Goal: Task Accomplishment & Management: Complete application form

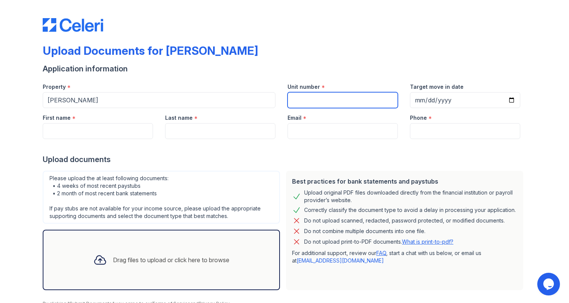
click at [370, 95] on input "Unit number" at bounding box center [342, 100] width 110 height 16
type input "44J"
click at [444, 91] on div "Target move in date" at bounding box center [465, 84] width 110 height 15
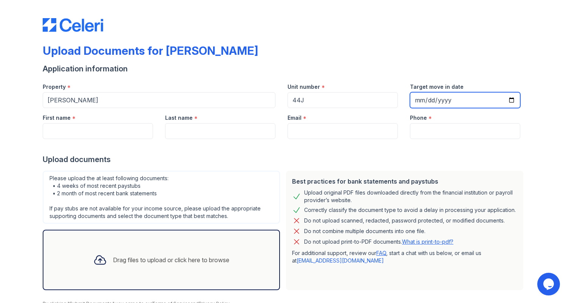
click at [454, 103] on input "Target move in date" at bounding box center [465, 100] width 110 height 16
click at [506, 96] on input "Target move in date" at bounding box center [465, 100] width 110 height 16
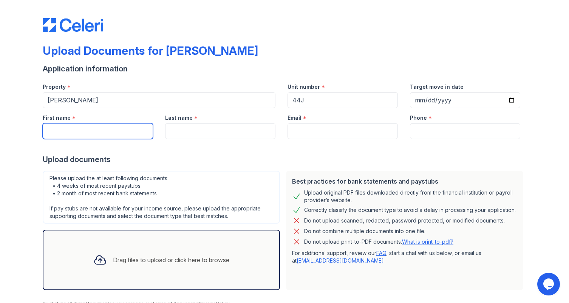
click at [89, 126] on input "First name" at bounding box center [98, 131] width 110 height 16
type input "Scott"
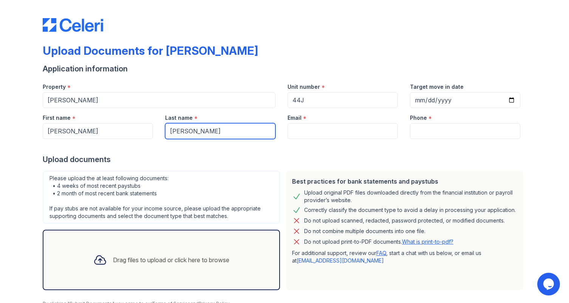
type input "McCandless"
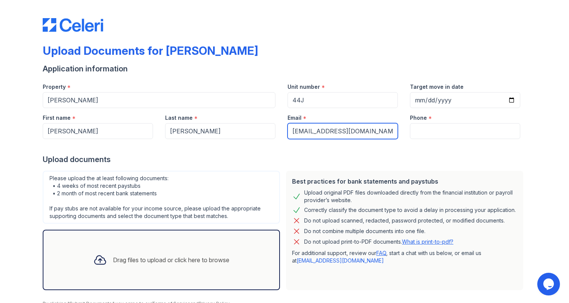
type input "scottamccandless@gmail.com"
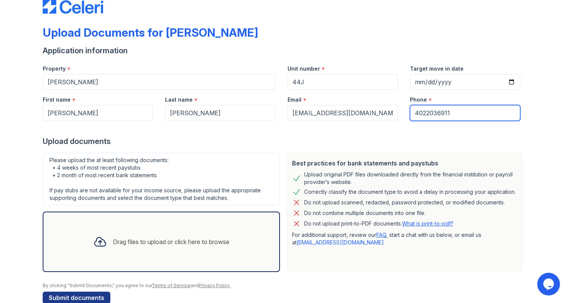
scroll to position [34, 0]
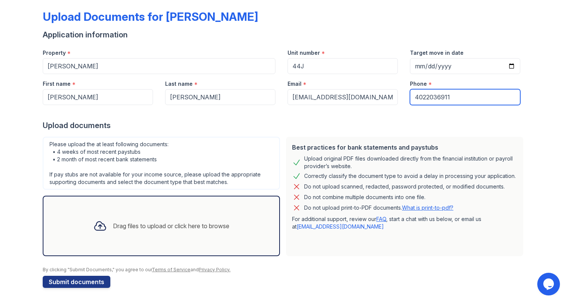
type input "4022036911"
click at [123, 228] on div "Drag files to upload or click here to browse" at bounding box center [171, 225] width 116 height 9
click at [173, 219] on div "Drag files to upload or click here to browse" at bounding box center [161, 226] width 148 height 26
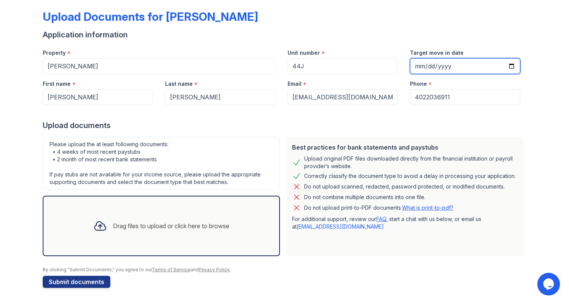
click at [474, 62] on input "Target move in date" at bounding box center [465, 66] width 110 height 16
click at [512, 65] on input "Target move in date" at bounding box center [465, 66] width 110 height 16
click at [509, 65] on input "Target move in date" at bounding box center [465, 66] width 110 height 16
type input "2025-08-30"
click at [505, 117] on div at bounding box center [284, 112] width 483 height 15
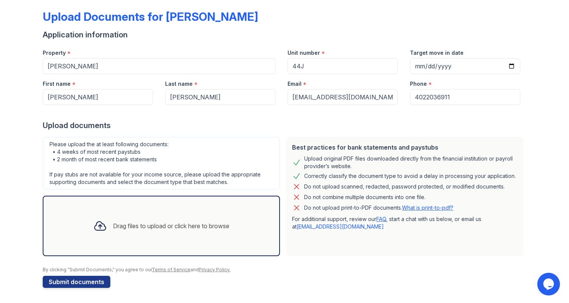
click at [134, 228] on div "Drag files to upload or click here to browse" at bounding box center [171, 225] width 116 height 9
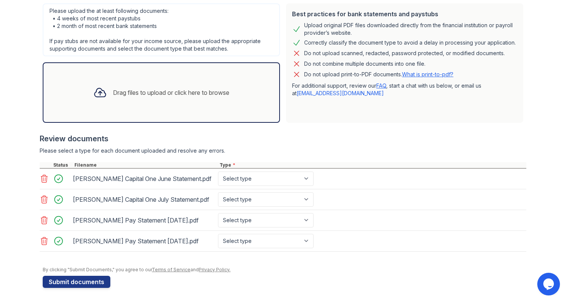
scroll to position [181, 0]
click at [91, 282] on button "Submit documents" at bounding box center [77, 282] width 68 height 12
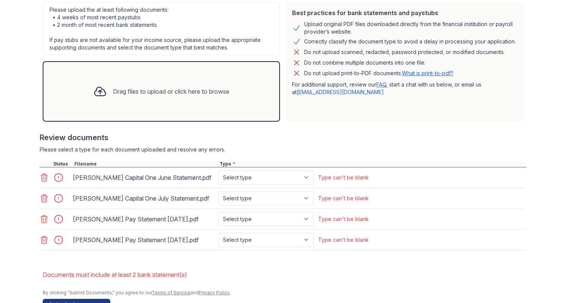
scroll to position [226, 0]
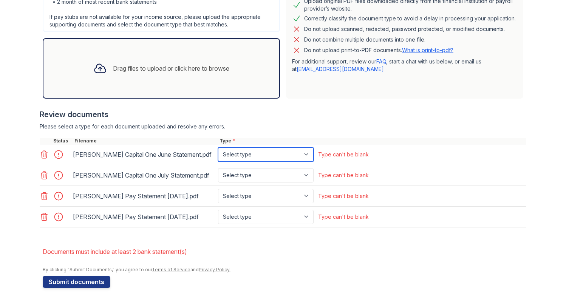
click at [302, 147] on select "Select type Paystub Bank Statement Offer Letter Tax Documents Benefit Award Let…" at bounding box center [266, 154] width 96 height 14
select select "bank_statement"
click at [218, 147] on select "Select type Paystub Bank Statement Offer Letter Tax Documents Benefit Award Let…" at bounding box center [266, 154] width 96 height 14
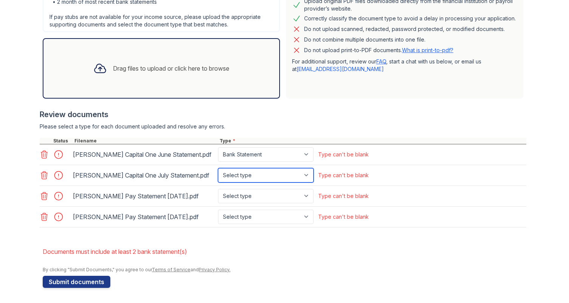
click at [293, 171] on select "Select type Paystub Bank Statement Offer Letter Tax Documents Benefit Award Let…" at bounding box center [266, 175] width 96 height 14
select select "bank_statement"
click at [218, 168] on select "Select type Paystub Bank Statement Offer Letter Tax Documents Benefit Award Let…" at bounding box center [266, 175] width 96 height 14
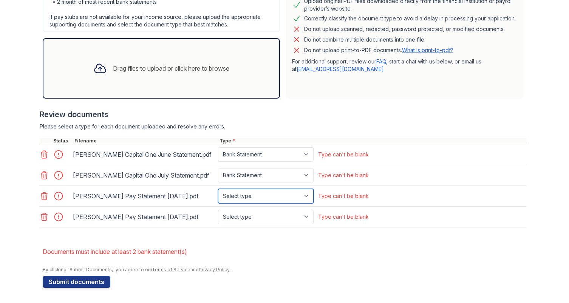
click at [288, 193] on select "Select type Paystub Bank Statement Offer Letter Tax Documents Benefit Award Let…" at bounding box center [266, 196] width 96 height 14
select select "paystub"
click at [218, 189] on select "Select type Paystub Bank Statement Offer Letter Tax Documents Benefit Award Let…" at bounding box center [266, 196] width 96 height 14
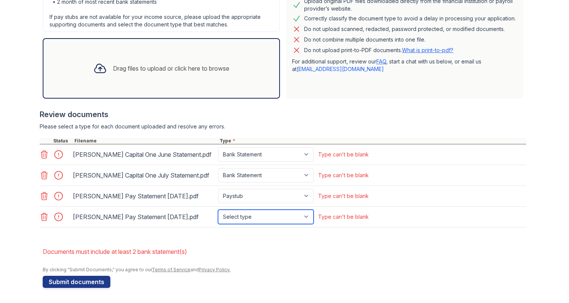
click at [298, 211] on select "Select type Paystub Bank Statement Offer Letter Tax Documents Benefit Award Let…" at bounding box center [266, 217] width 96 height 14
select select "paystub"
click at [218, 210] on select "Select type Paystub Bank Statement Offer Letter Tax Documents Benefit Award Let…" at bounding box center [266, 217] width 96 height 14
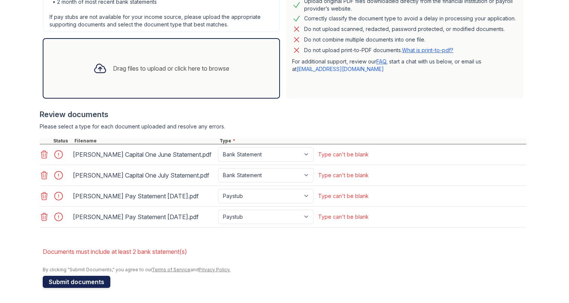
click at [69, 281] on button "Submit documents" at bounding box center [77, 282] width 68 height 12
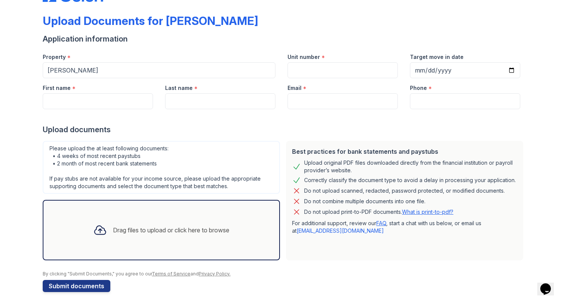
scroll to position [34, 0]
